Goal: Communication & Community: Answer question/provide support

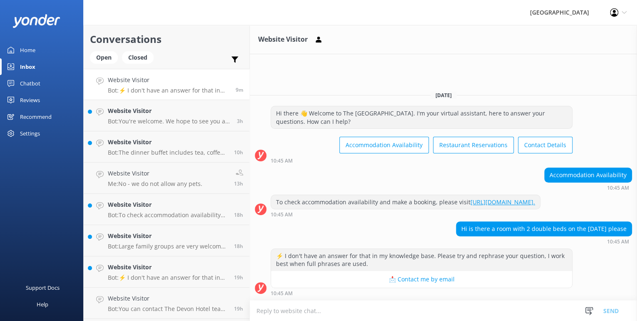
click at [293, 294] on div "10:45 AM" at bounding box center [422, 293] width 302 height 6
click at [291, 314] on textarea at bounding box center [443, 310] width 387 height 20
click at [501, 312] on textarea "Good morning We do have a Deluxe Twin Queen Studio on th e10th October - Rate is" at bounding box center [443, 310] width 387 height 21
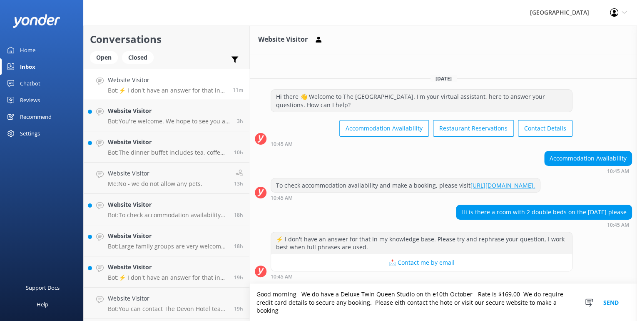
scroll to position [2, 0]
click at [428, 294] on textarea "Good morning We do have a Deluxe Twin Queen Studio on th e10th October - Rate i…" at bounding box center [443, 301] width 387 height 37
type textarea "Good morning We do have a Deluxe Twin Queen Studio on the10th October - Rate is…"
click at [606, 302] on button "Send" at bounding box center [610, 301] width 31 height 37
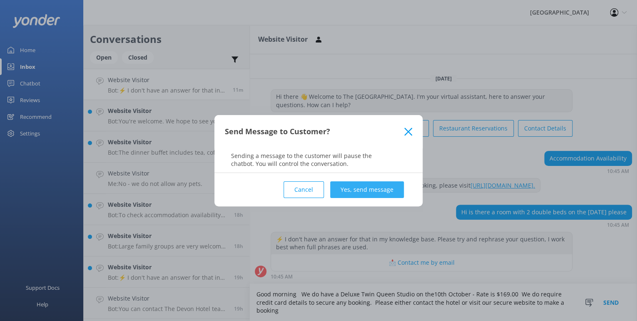
click at [352, 184] on button "Yes, send message" at bounding box center [367, 189] width 74 height 17
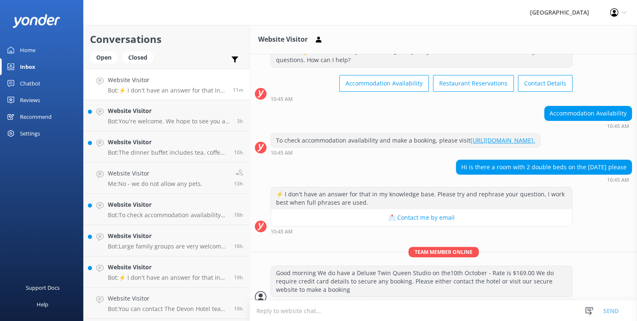
scroll to position [55, 0]
